Goal: Task Accomplishment & Management: Complete application form

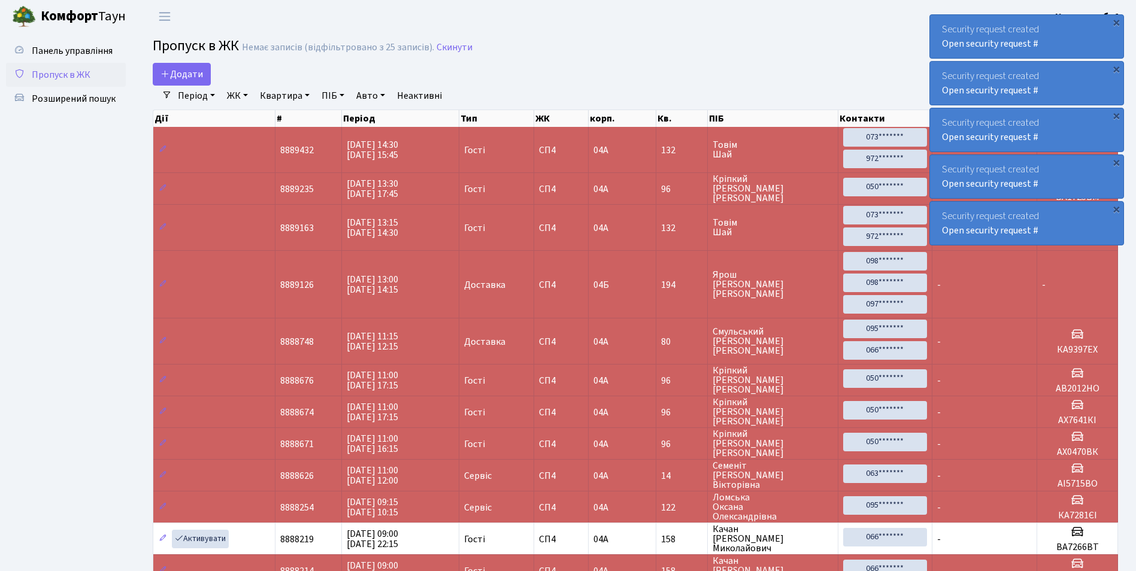
select select "25"
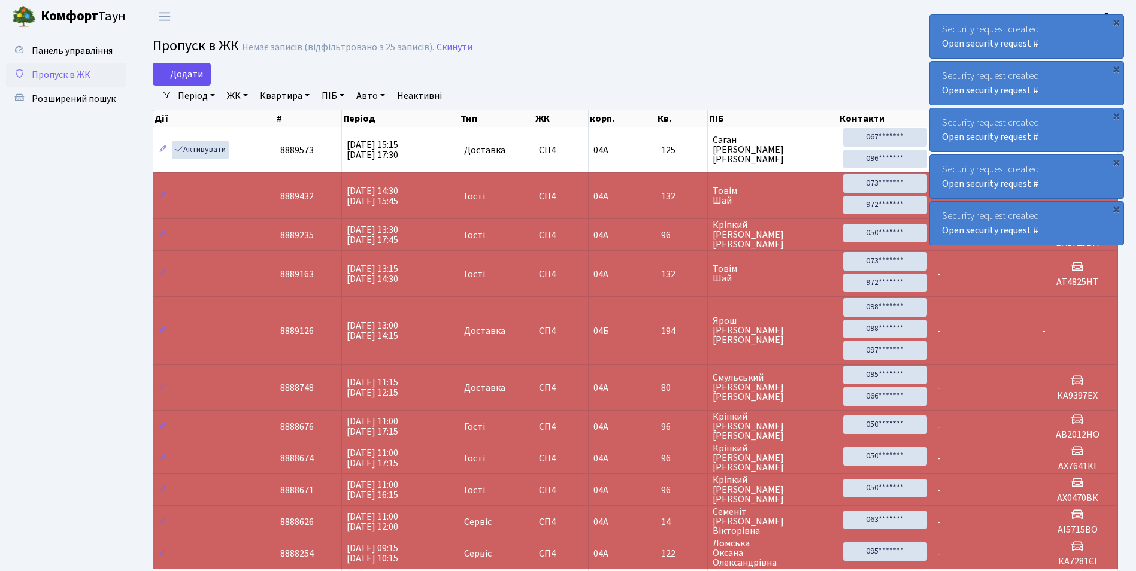
click at [189, 63] on main "Admin Пропуск в ЖК Список Пропуск в ЖК Немає записів (відфільтровано з 25 запис…" at bounding box center [635, 381] width 1001 height 697
click at [186, 68] on span "Додати" at bounding box center [181, 74] width 43 height 13
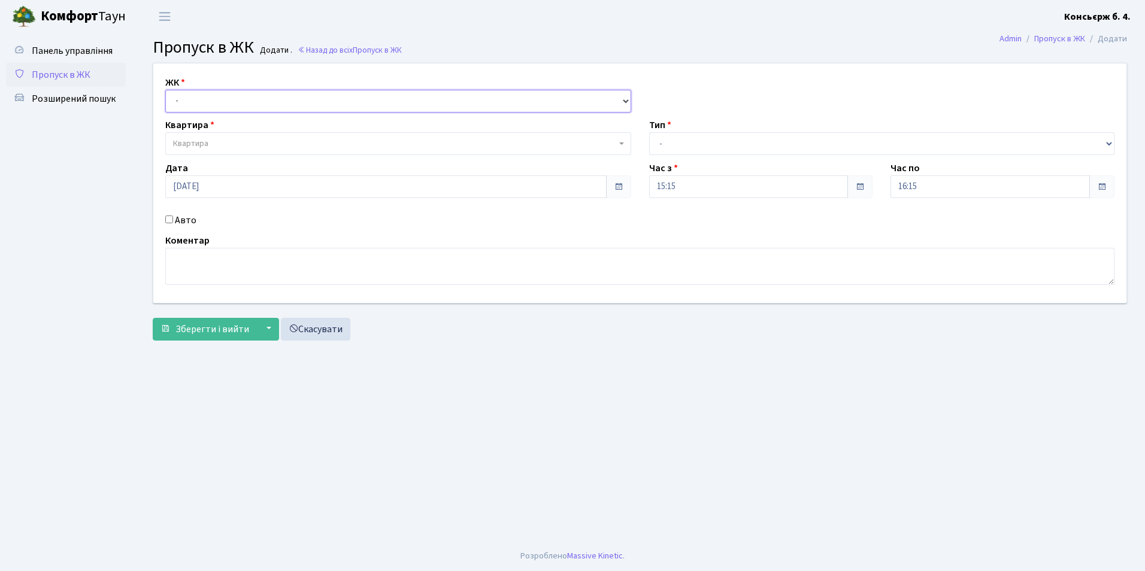
click at [213, 101] on select "- СП4, Столичне шосе, 5" at bounding box center [398, 101] width 466 height 23
select select "325"
click at [165, 90] on select "- СП4, Столичне шосе, 5" at bounding box center [398, 101] width 466 height 23
select select
click at [200, 140] on span "Квартира" at bounding box center [190, 144] width 35 height 12
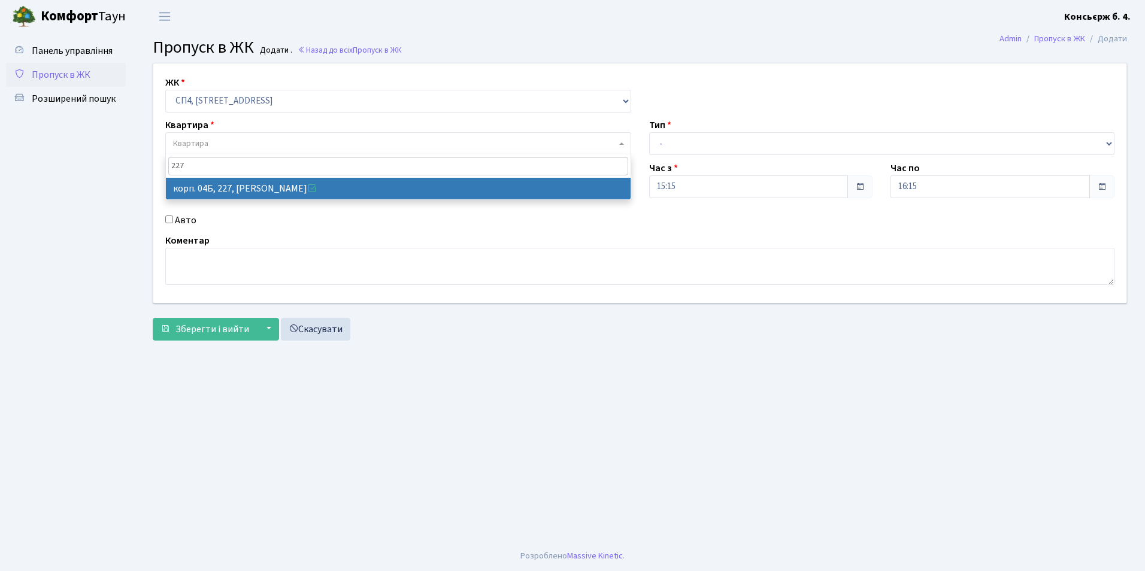
type input "227"
select select "21255"
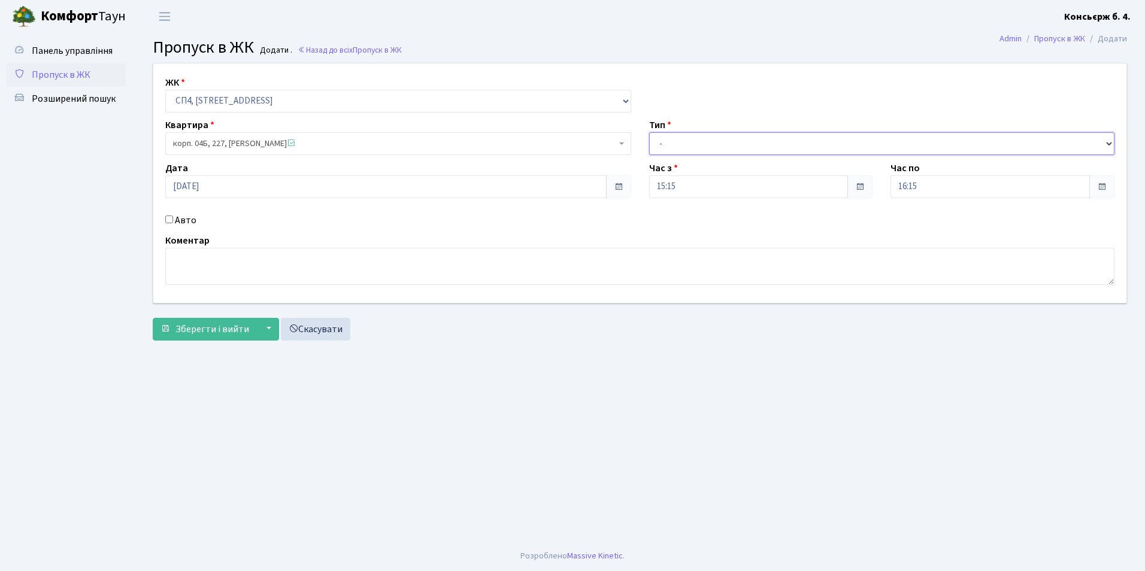
click at [682, 139] on select "- Доставка Таксі Гості Сервіс" at bounding box center [882, 143] width 466 height 23
select select "1"
click at [649, 132] on select "- Доставка Таксі Гості Сервіс" at bounding box center [882, 143] width 466 height 23
click at [178, 328] on span "Зберегти і вийти" at bounding box center [212, 329] width 74 height 13
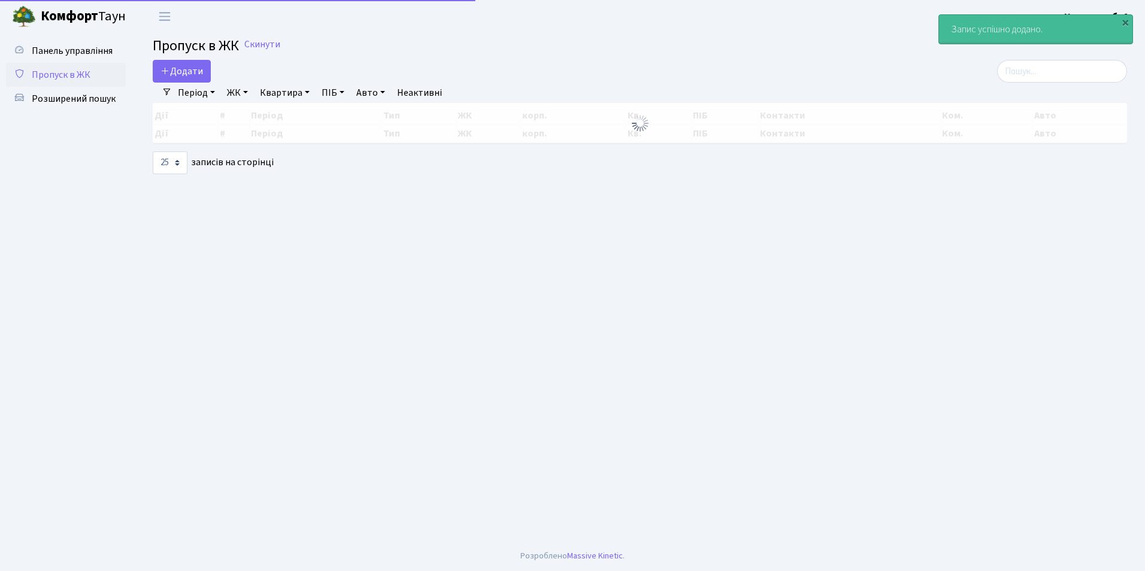
select select "25"
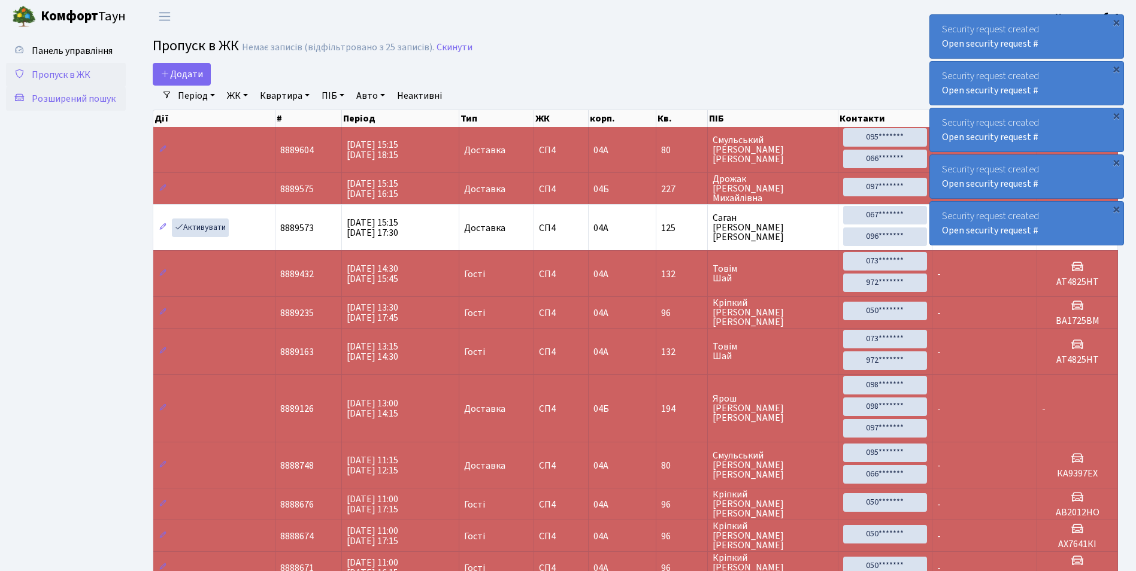
click at [60, 95] on span "Розширений пошук" at bounding box center [74, 98] width 84 height 13
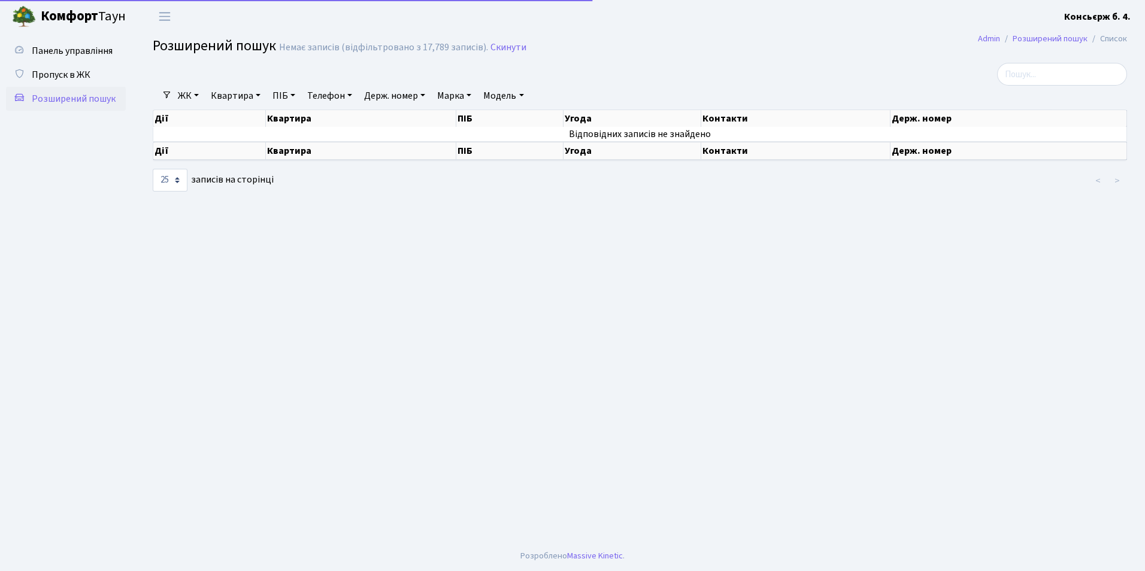
select select "25"
click at [375, 95] on link "Держ. номер" at bounding box center [394, 96] width 71 height 20
click at [408, 116] on input "2770" at bounding box center [395, 119] width 70 height 23
type input "2770"
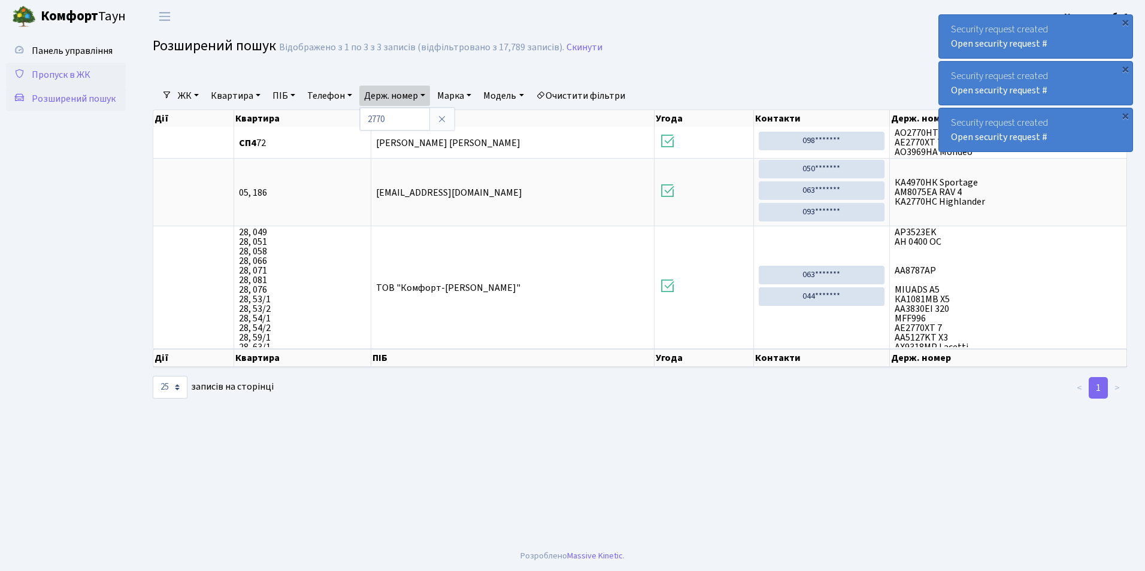
click at [58, 74] on span "Пропуск в ЖК" at bounding box center [61, 74] width 59 height 13
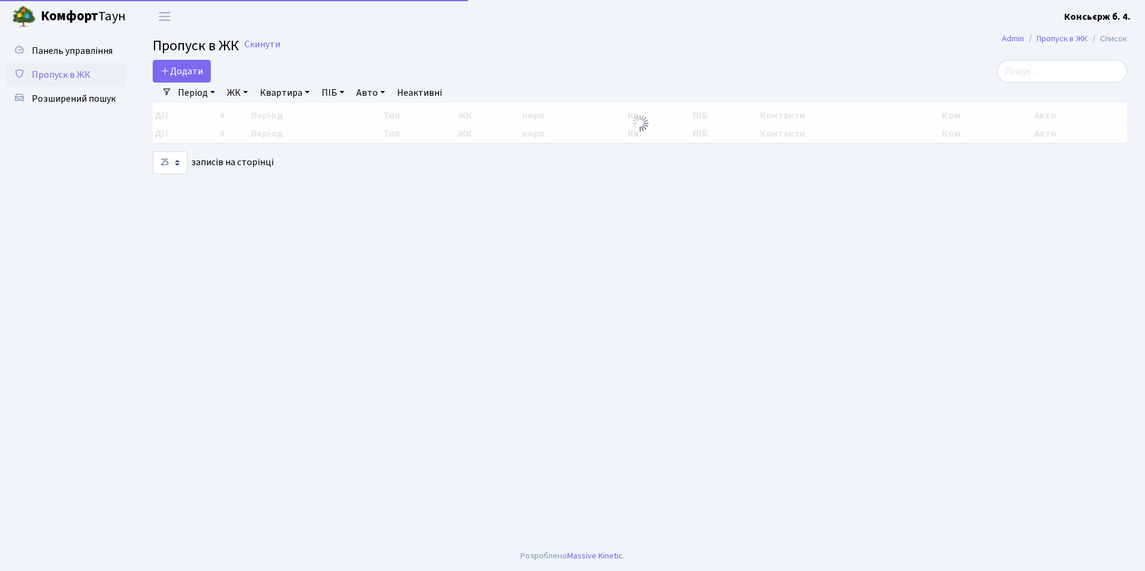
select select "25"
